Goal: Task Accomplishment & Management: Manage account settings

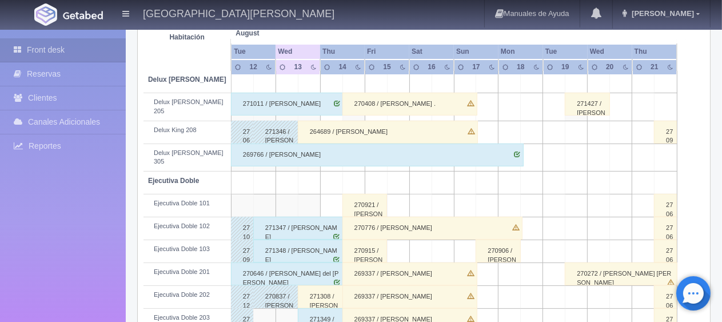
scroll to position [229, 0]
click at [385, 99] on div "270408 / Liz Benítez ." at bounding box center [410, 104] width 135 height 23
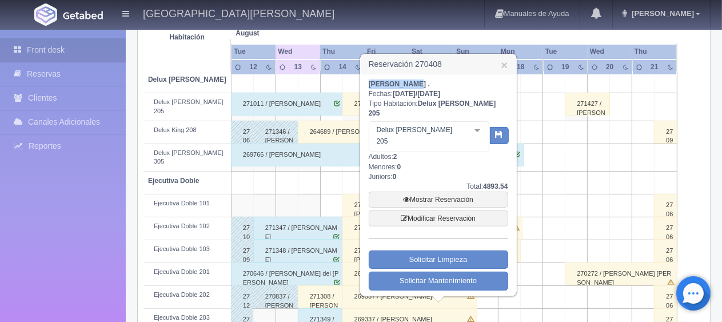
drag, startPoint x: 405, startPoint y: 86, endPoint x: 366, endPoint y: 85, distance: 38.9
click at [366, 85] on div "Liz Benítez . Fechas: 2025-08-14 / 2025-08-17 Tipo Habitación: Delux King 205 D…" at bounding box center [439, 184] width 156 height 221
copy b "Liz Benítez"
click at [506, 65] on link "×" at bounding box center [504, 65] width 7 height 12
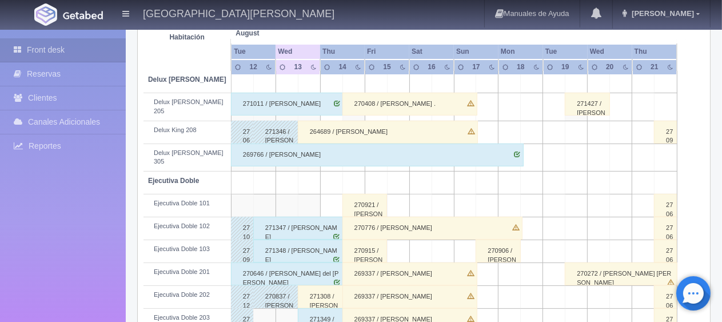
click at [385, 105] on div "270408 / Liz Benítez ." at bounding box center [410, 104] width 135 height 23
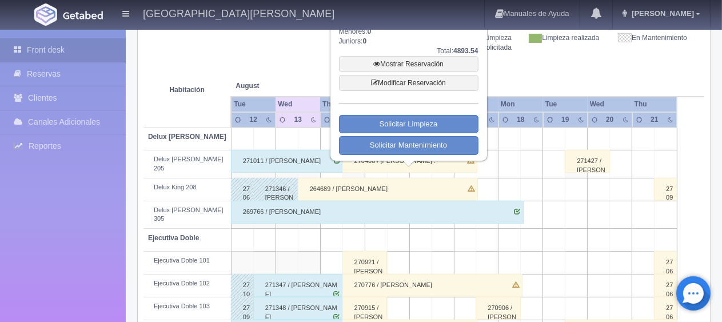
scroll to position [114, 0]
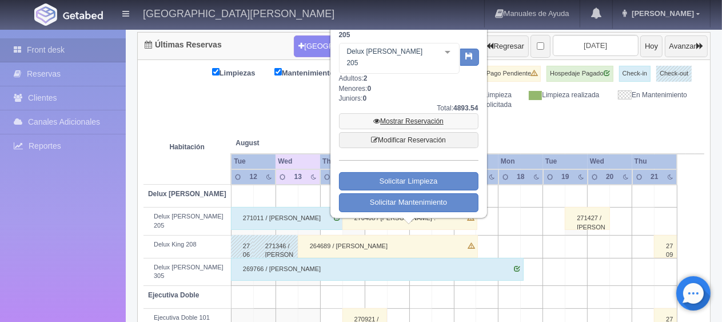
click at [400, 113] on link "Mostrar Reservación" at bounding box center [409, 121] width 140 height 16
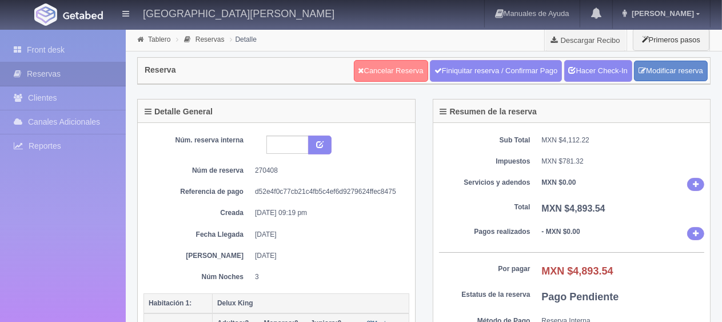
click at [391, 72] on link "Cancelar Reserva" at bounding box center [391, 71] width 74 height 22
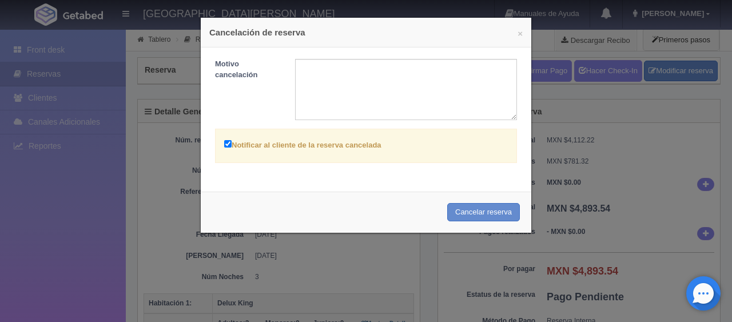
click at [311, 138] on label "Notificar al cliente de la reserva cancelada" at bounding box center [302, 144] width 157 height 13
click at [232, 140] on input "Notificar al cliente de la reserva cancelada" at bounding box center [227, 143] width 7 height 7
click at [308, 142] on label "Notificar al cliente de la reserva cancelada" at bounding box center [302, 144] width 157 height 13
click at [232, 142] on input "Notificar al cliente de la reserva cancelada" at bounding box center [227, 143] width 7 height 7
click at [317, 143] on label "Notificar al cliente de la reserva cancelada" at bounding box center [302, 144] width 157 height 13
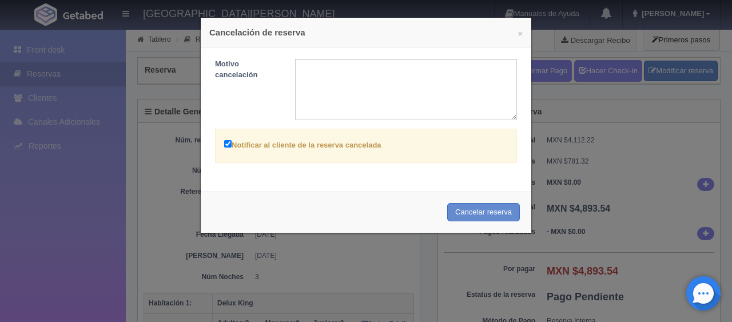
click at [232, 143] on input "Notificar al cliente de la reserva cancelada" at bounding box center [227, 143] width 7 height 7
checkbox input "false"
drag, startPoint x: 471, startPoint y: 211, endPoint x: 410, endPoint y: 39, distance: 182.7
click at [471, 210] on button "Cancelar reserva" at bounding box center [483, 212] width 73 height 19
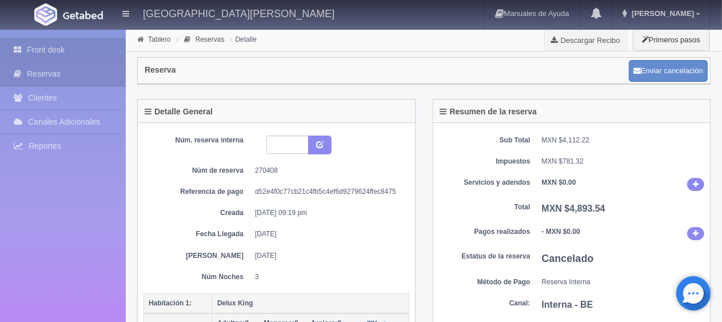
click at [69, 51] on link "Front desk" at bounding box center [63, 49] width 126 height 23
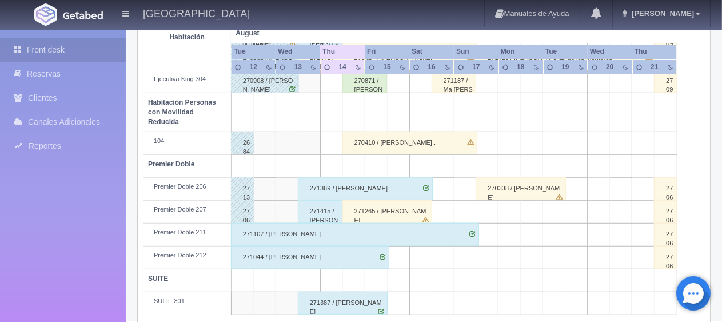
scroll to position [495, 0]
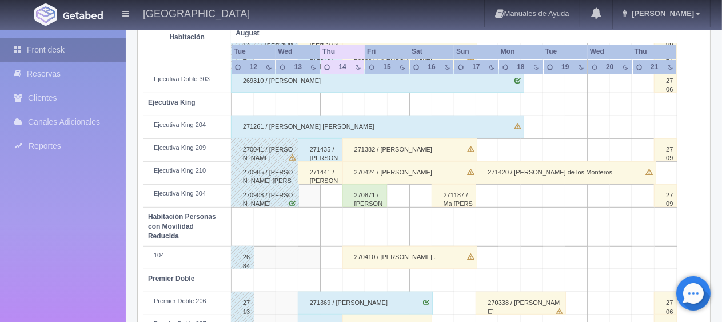
click at [30, 56] on link "Front desk" at bounding box center [63, 49] width 126 height 23
